Goal: Communication & Community: Answer question/provide support

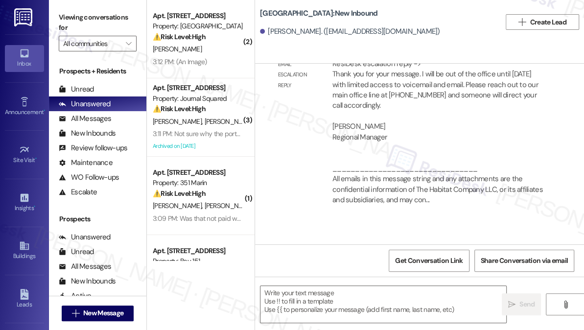
type textarea "Fetching suggested responses. Please feel free to read through the conversation…"
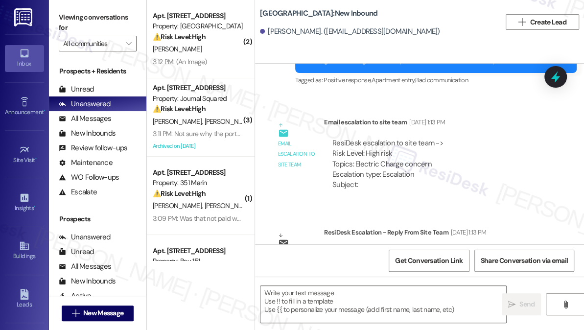
scroll to position [3814, 0]
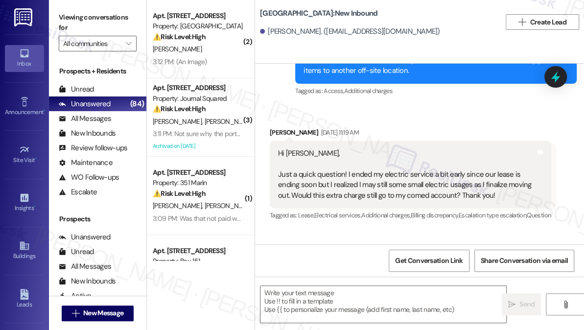
click at [576, 119] on div "Received via SMS [PERSON_NAME] [DATE] 11:19 AM Hi [PERSON_NAME], Just a quick q…" at bounding box center [419, 167] width 329 height 124
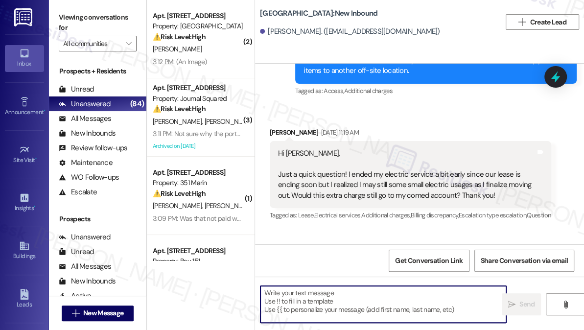
click at [318, 303] on textarea at bounding box center [383, 304] width 246 height 37
